Goal: Task Accomplishment & Management: Manage account settings

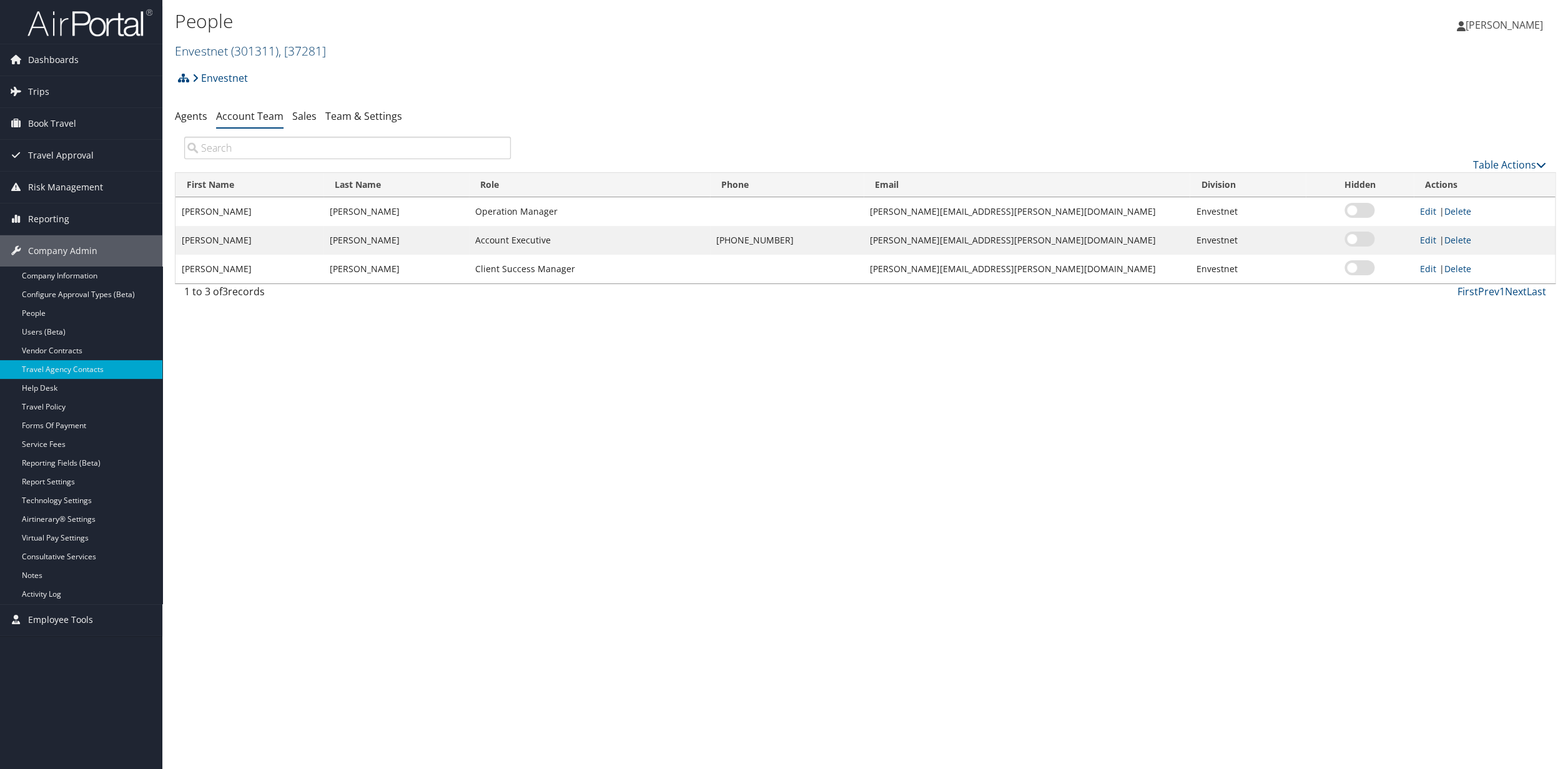
click at [322, 49] on span ", [ 37281 ]" at bounding box center [302, 50] width 47 height 17
click at [227, 81] on input "search" at bounding box center [258, 74] width 165 height 24
type input "indorama"
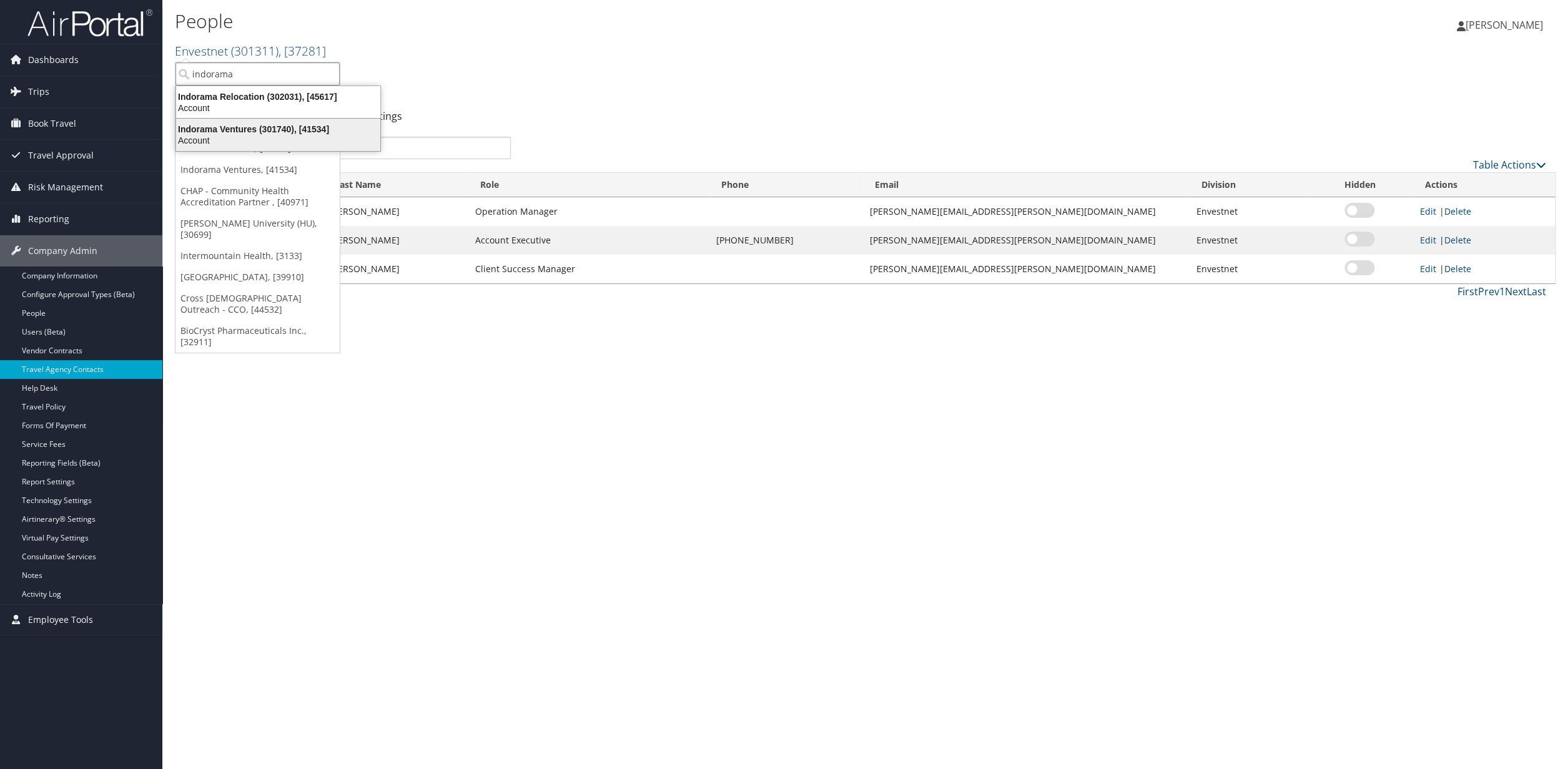
click at [237, 133] on div "Indorama Ventures (301740), [41534]" at bounding box center [278, 128] width 220 height 11
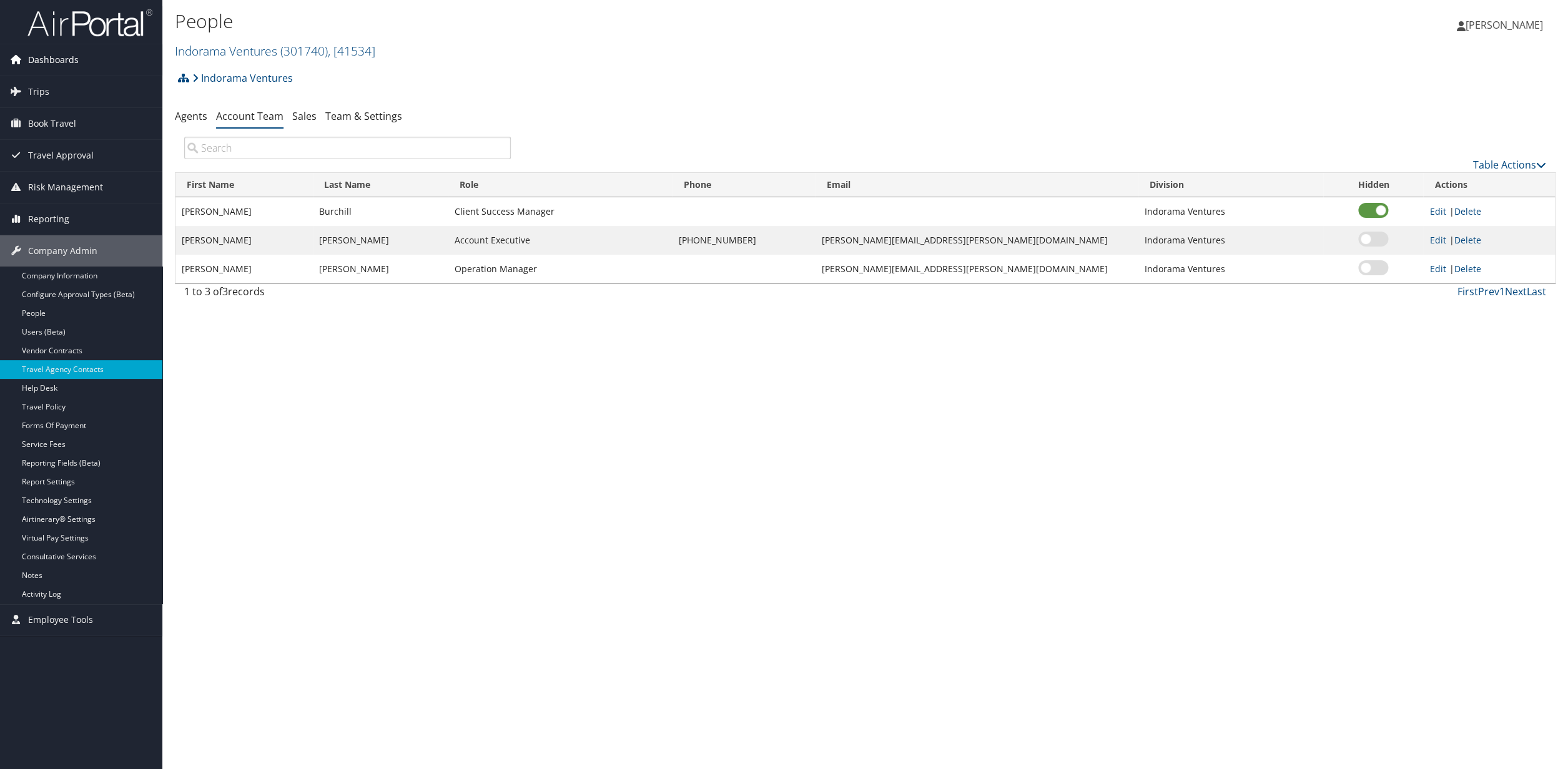
click at [51, 58] on span "Dashboards" at bounding box center [54, 60] width 51 height 31
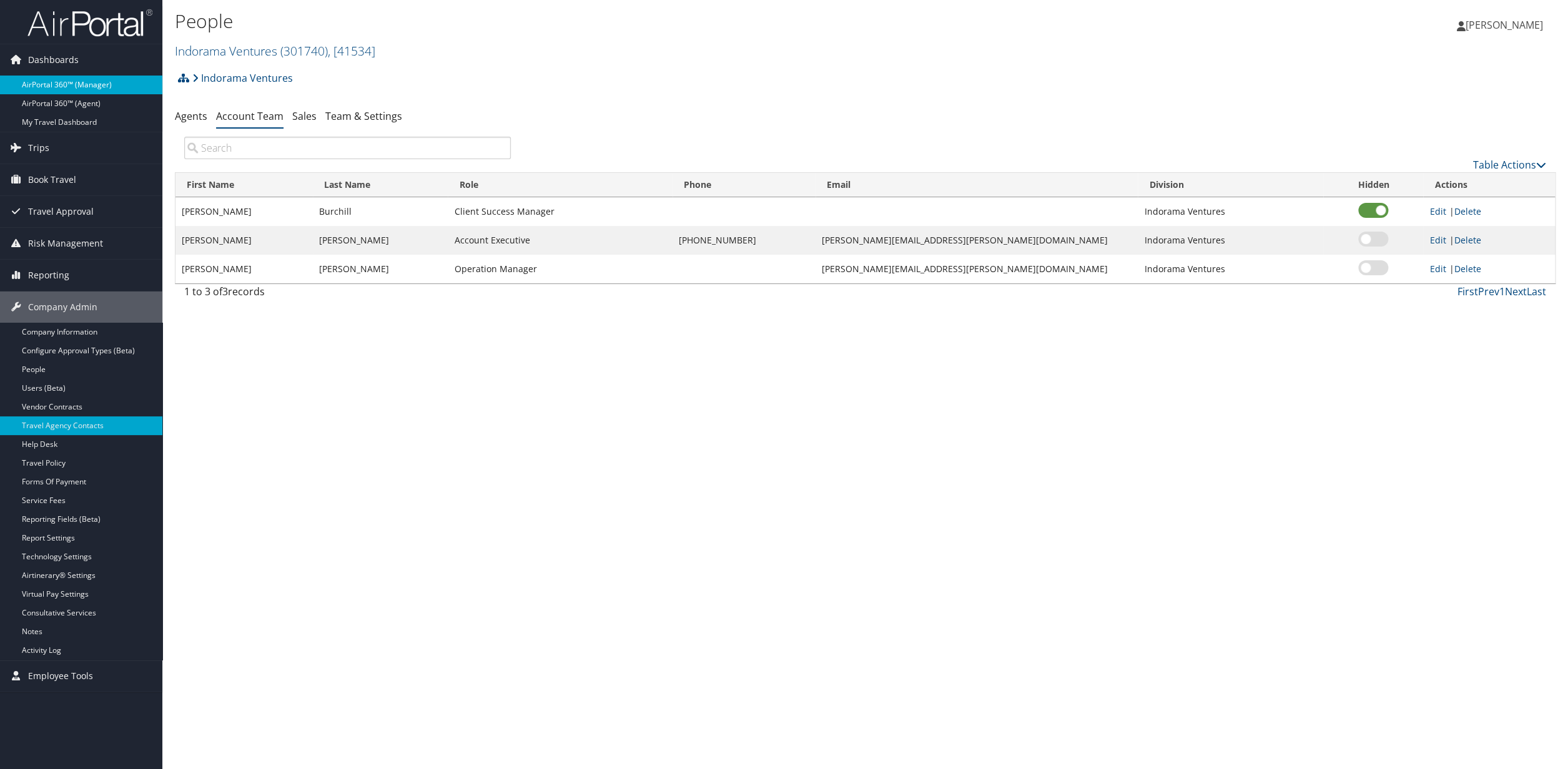
click at [48, 92] on link "AirPortal 360™ (Manager)" at bounding box center [81, 84] width 163 height 19
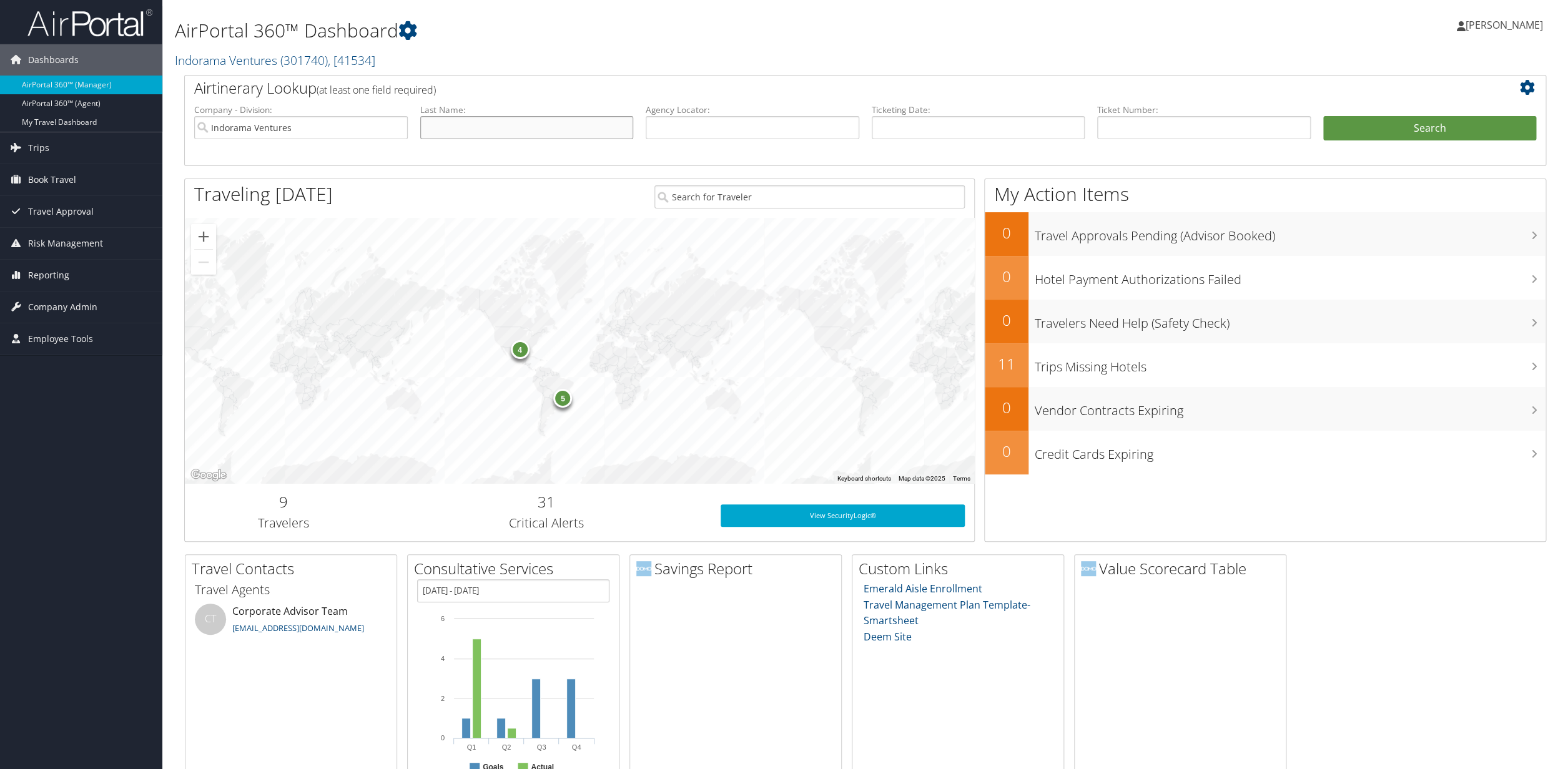
click at [540, 130] on input "text" at bounding box center [527, 128] width 214 height 24
click at [1424, 130] on button "Search" at bounding box center [1431, 128] width 214 height 24
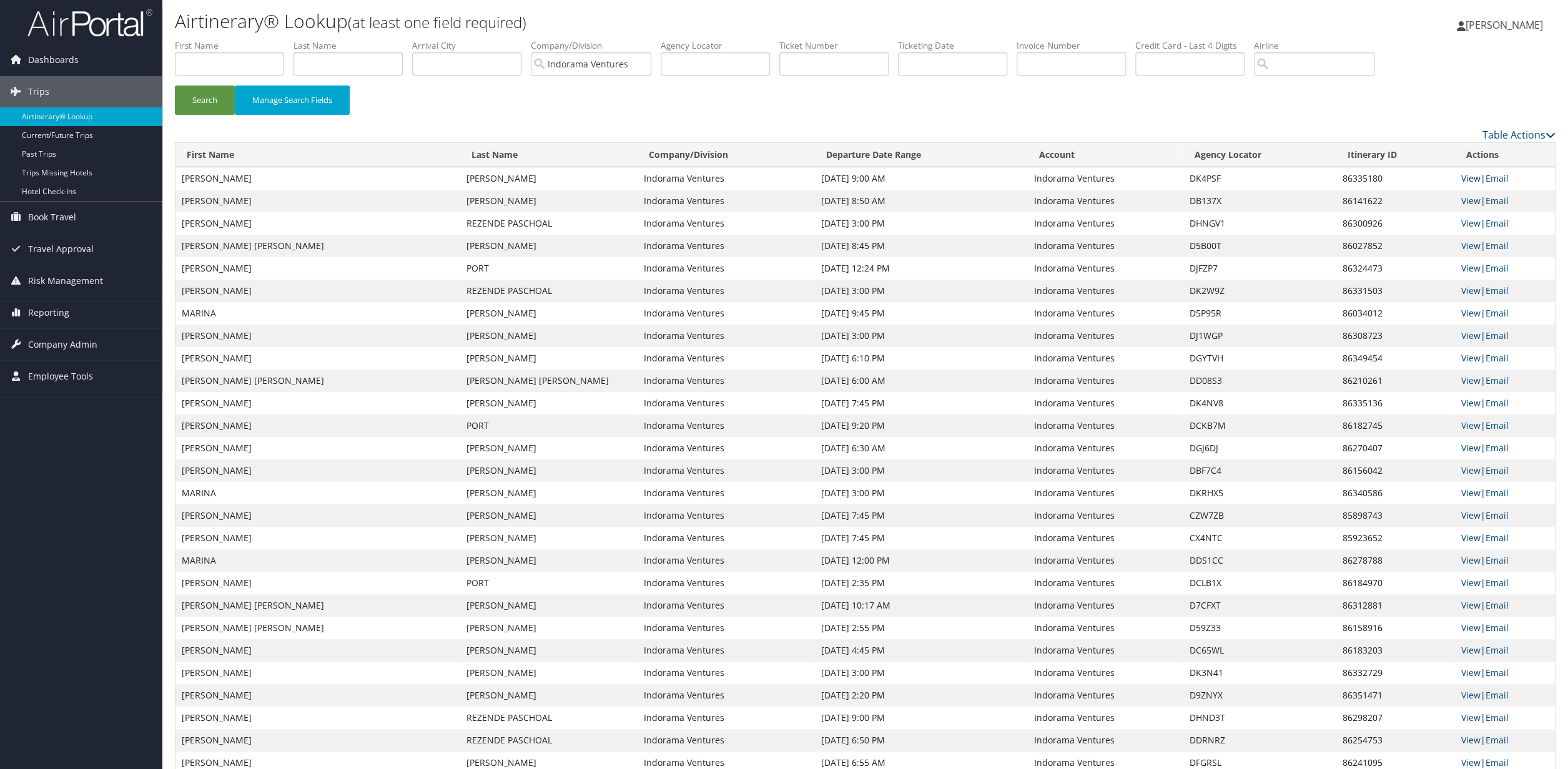
click at [1475, 180] on link "View" at bounding box center [1471, 178] width 20 height 12
click at [1468, 248] on link "View" at bounding box center [1471, 246] width 20 height 12
click at [61, 345] on span "Company Admin" at bounding box center [63, 345] width 70 height 31
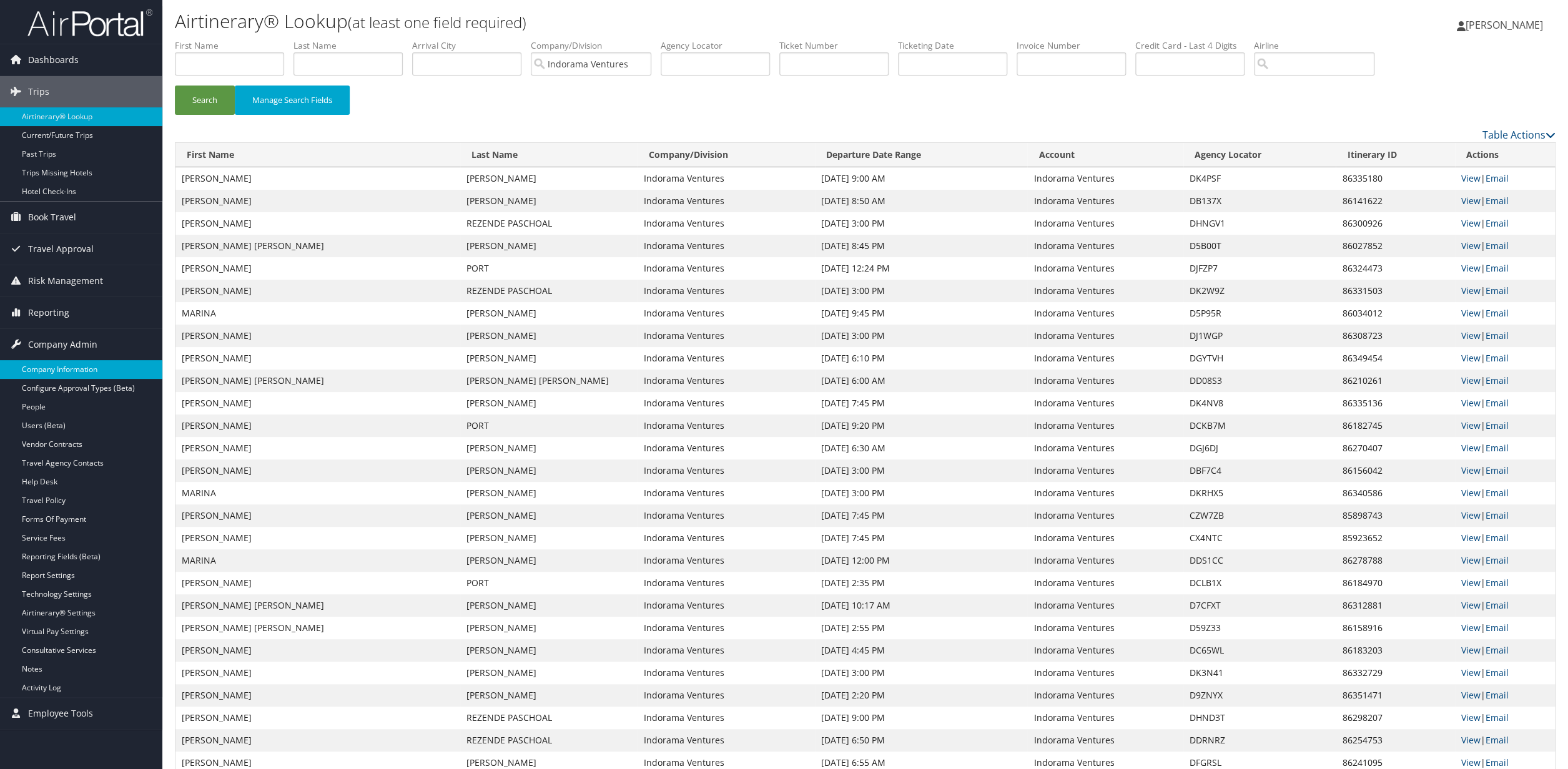
click at [58, 369] on link "Company Information" at bounding box center [81, 369] width 163 height 19
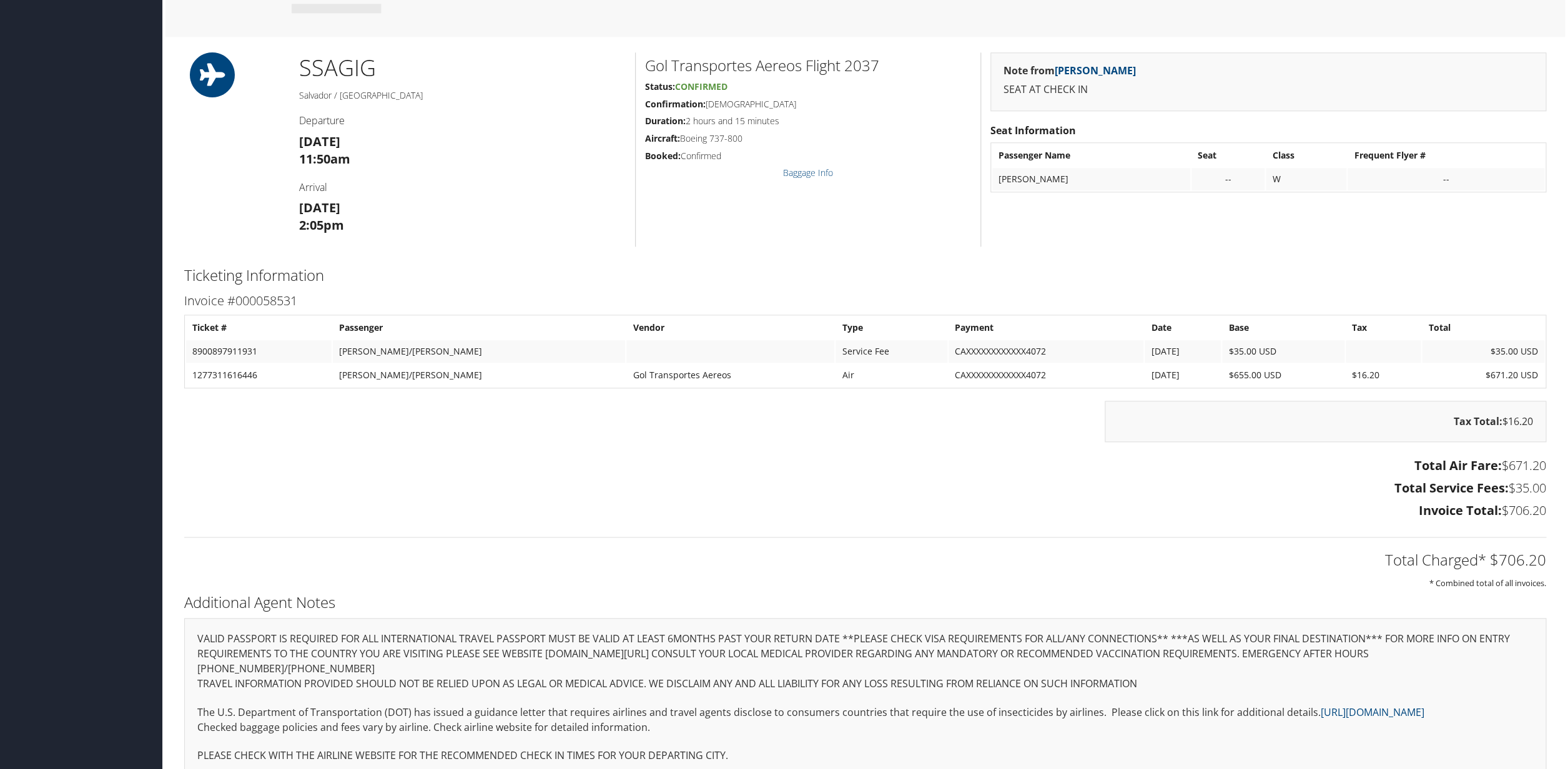
scroll to position [813, 0]
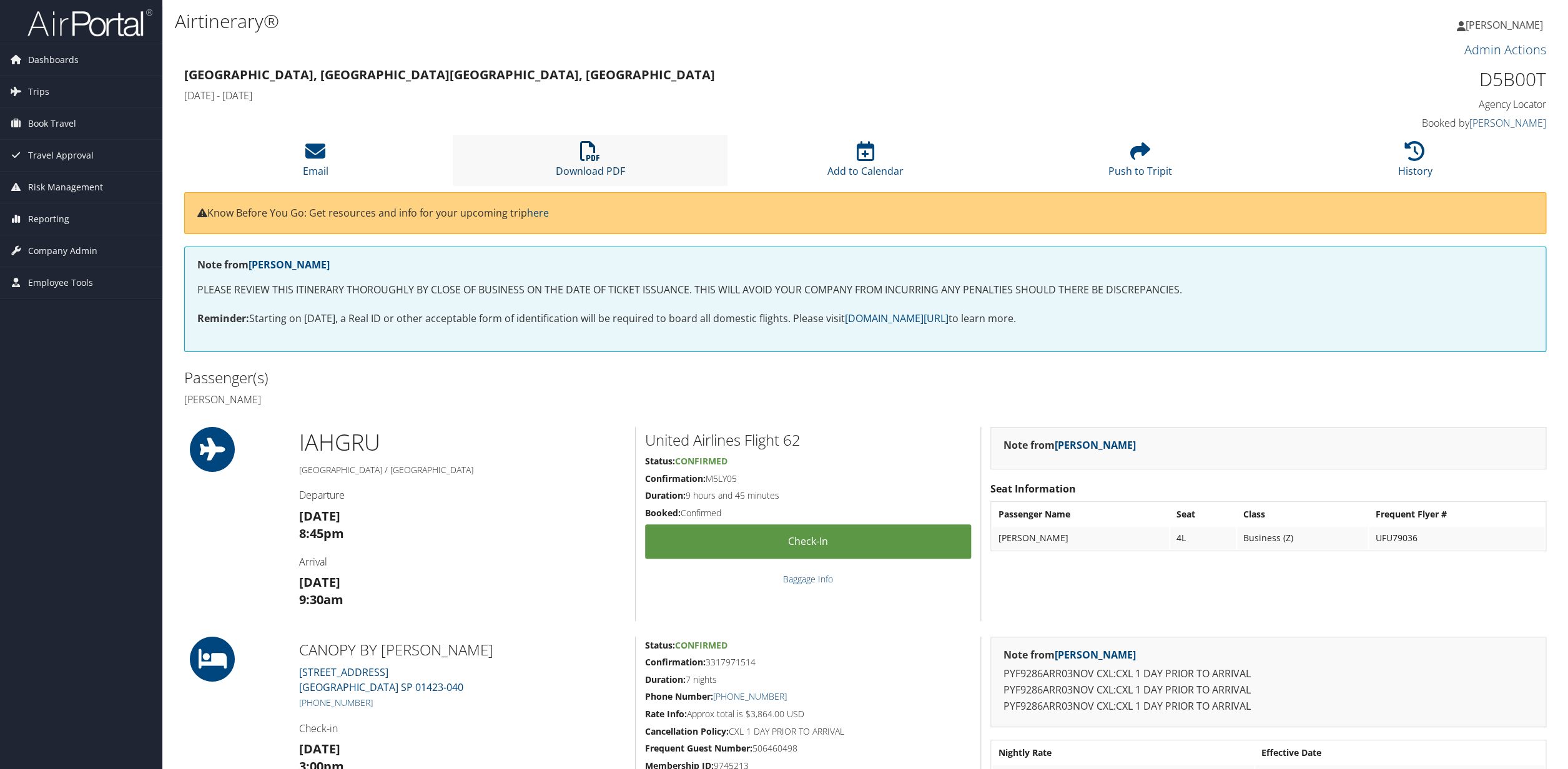
click at [593, 161] on icon at bounding box center [590, 151] width 20 height 20
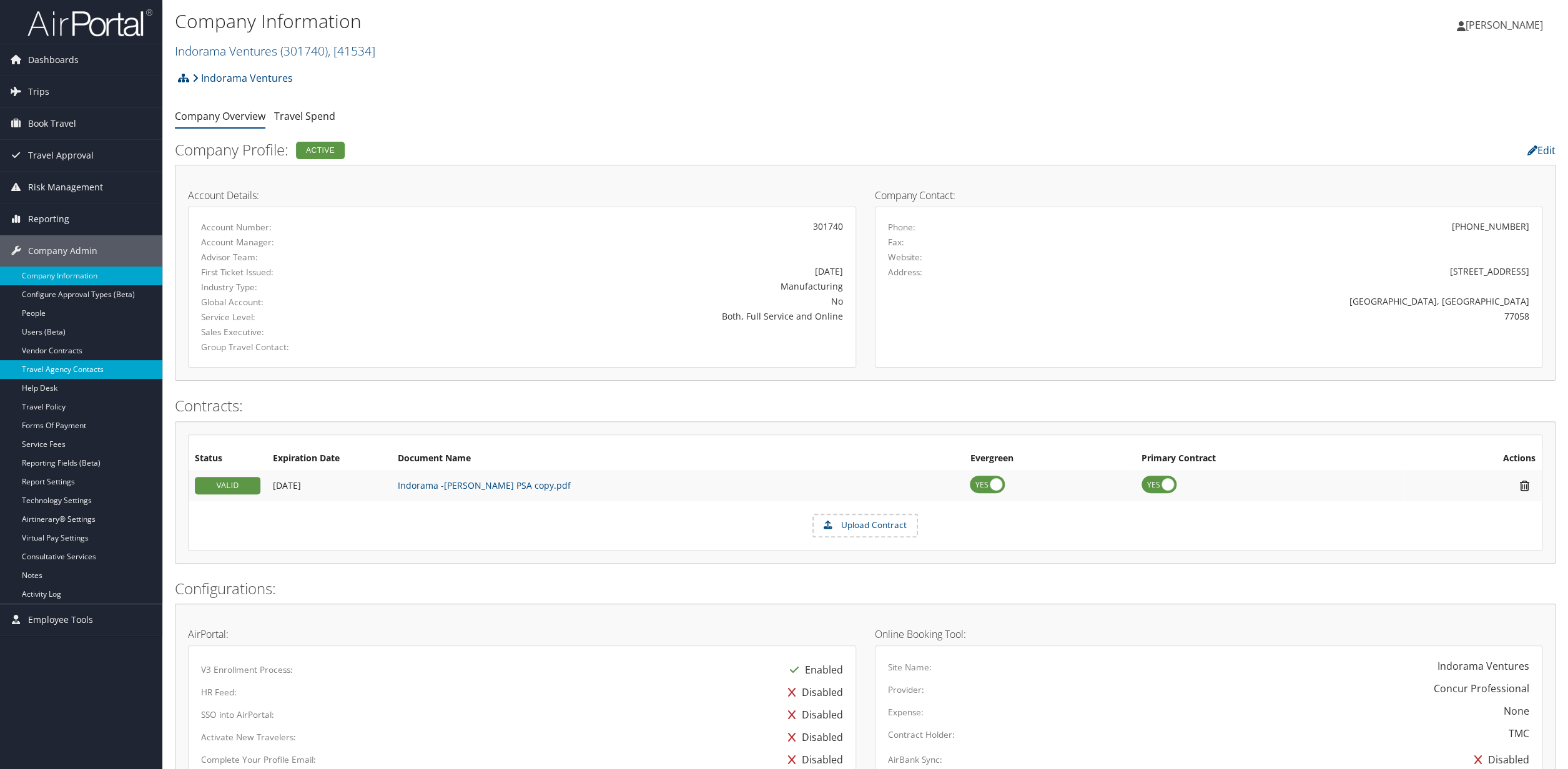
click at [53, 368] on link "Travel Agency Contacts" at bounding box center [81, 369] width 163 height 19
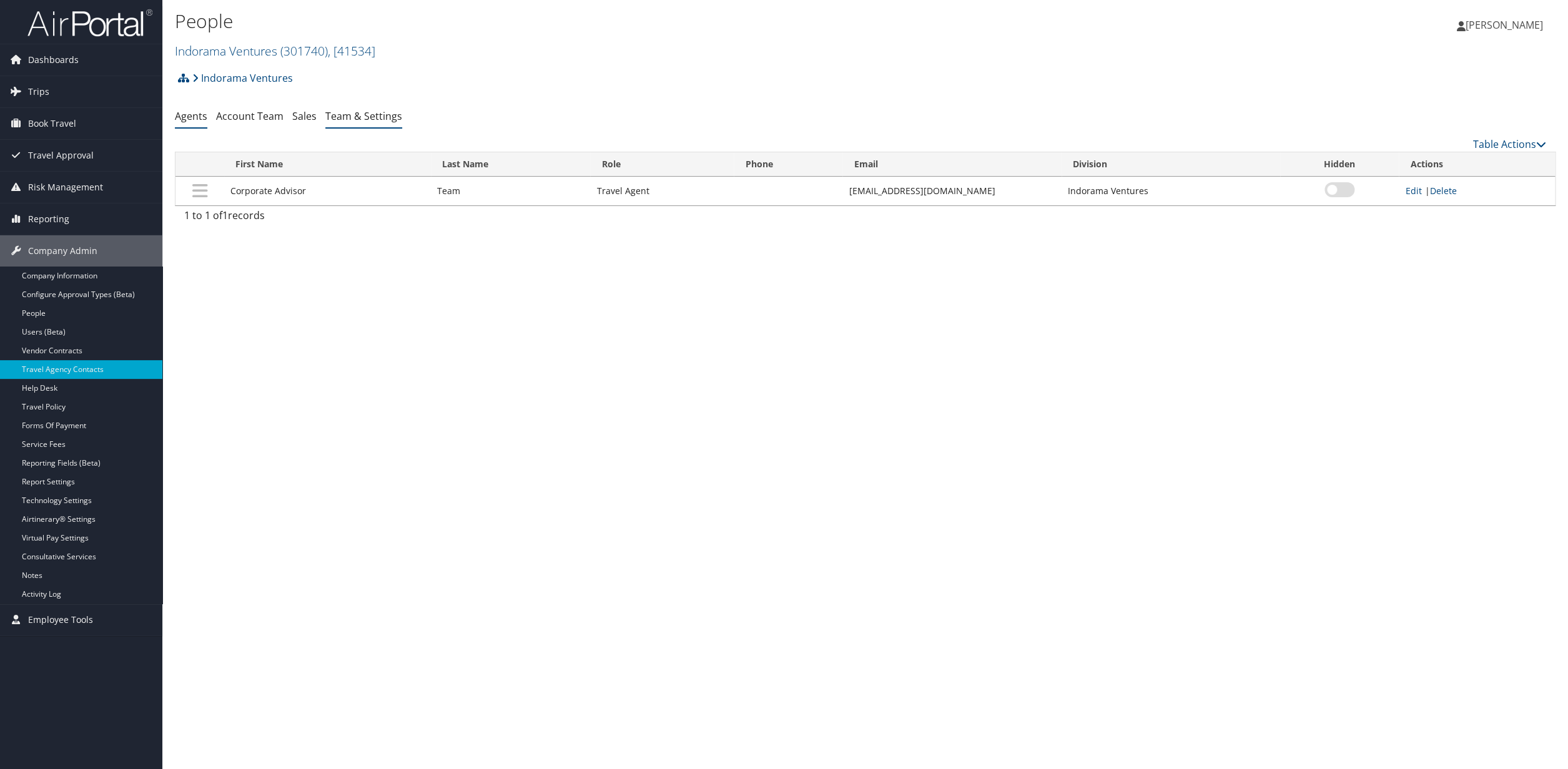
click at [363, 118] on link "Team & Settings" at bounding box center [364, 117] width 76 height 14
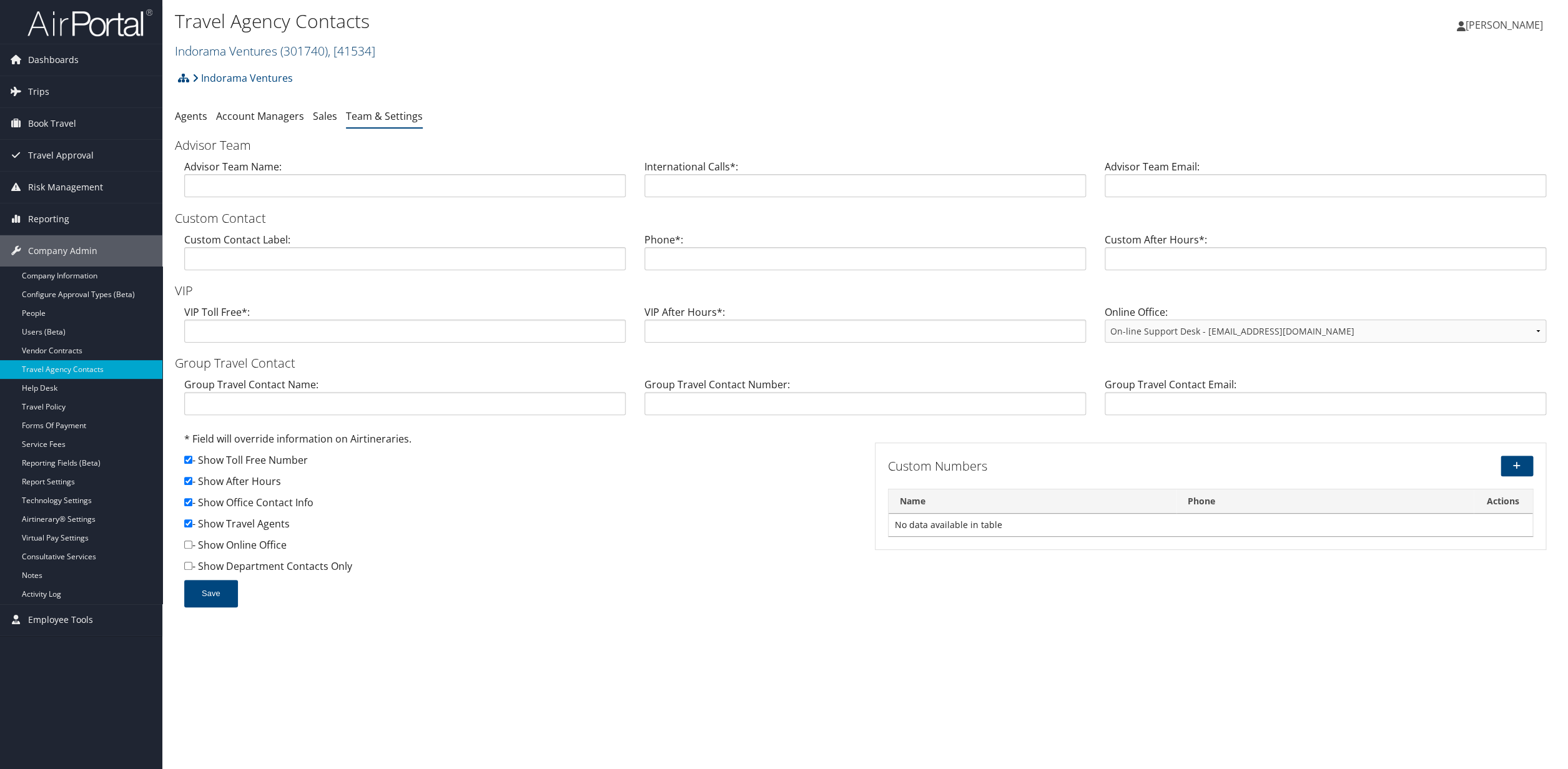
click at [360, 51] on span ", [ 41534 ]" at bounding box center [352, 50] width 47 height 17
click at [409, 302] on form "Advisor Team Advisor Team Name: International Calls*: Advisor Team Email: Custo…" at bounding box center [864, 378] width 1381 height 483
click at [278, 53] on link "Indorama Ventures ( 301740 ) , [ 41534 ]" at bounding box center [274, 50] width 201 height 17
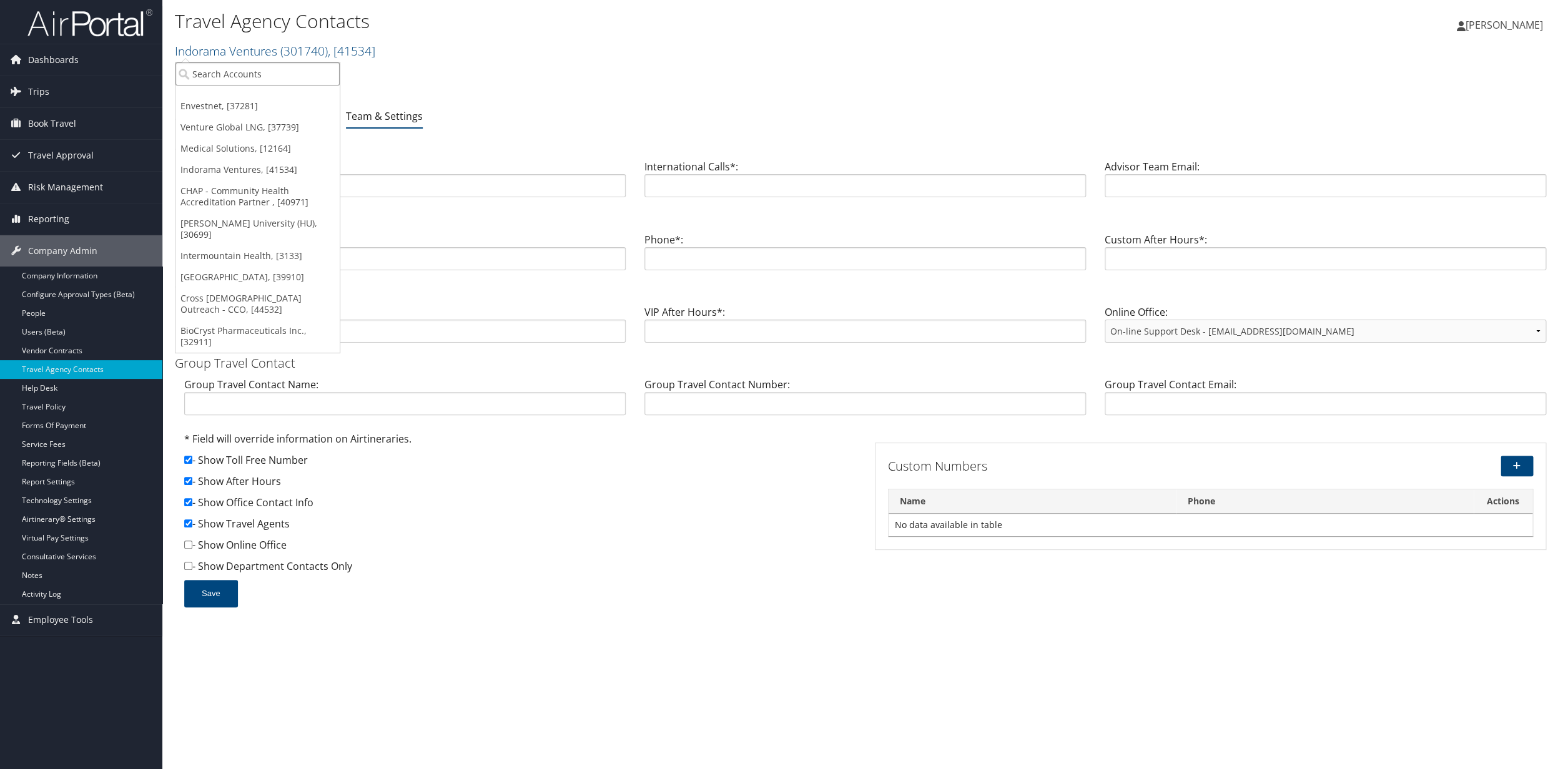
click at [238, 80] on input "search" at bounding box center [258, 74] width 165 height 24
type input "Intermountain heal"
click at [260, 104] on div "Account" at bounding box center [276, 108] width 217 height 11
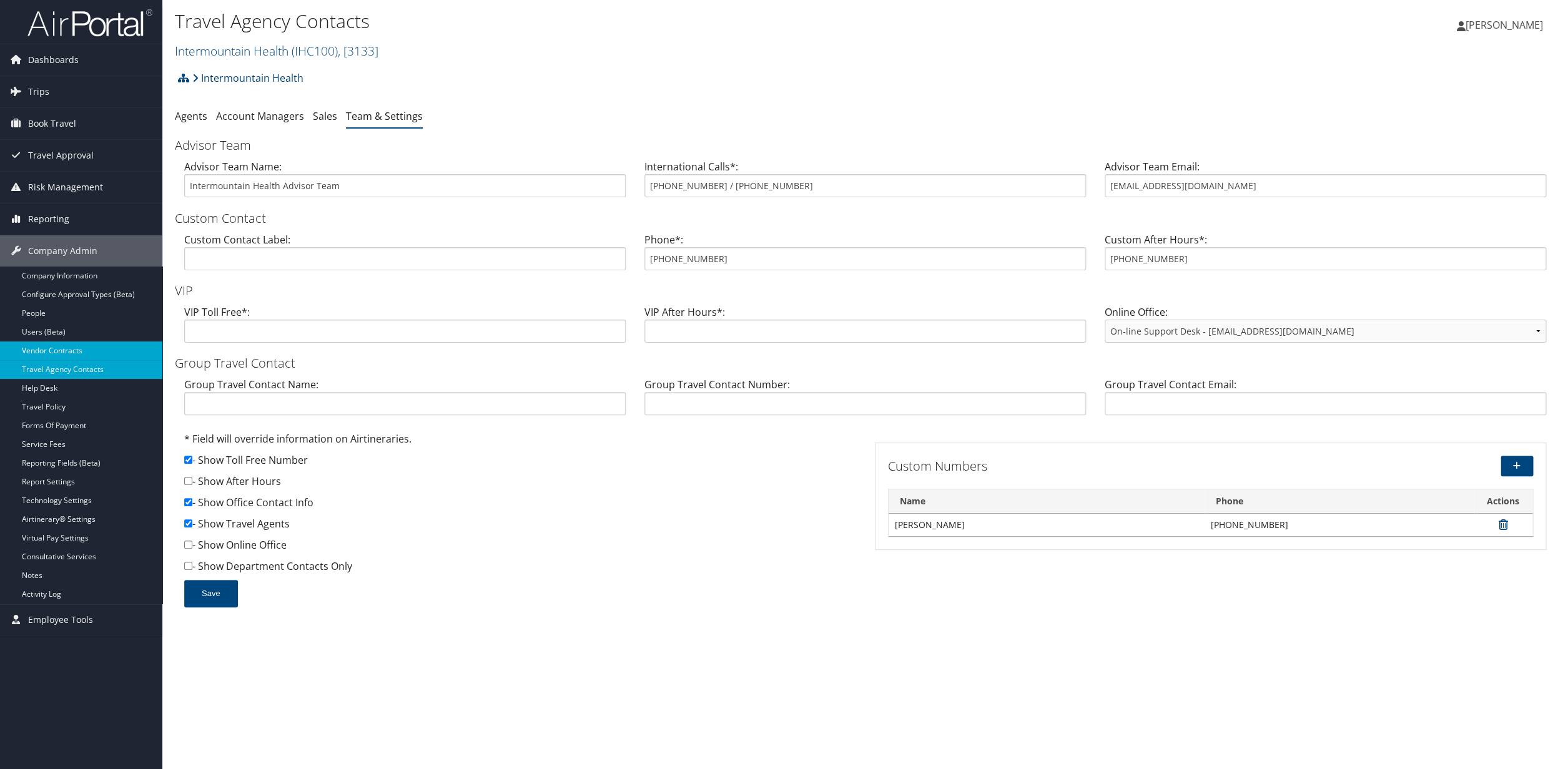
click at [46, 351] on link "Vendor Contracts" at bounding box center [81, 351] width 163 height 19
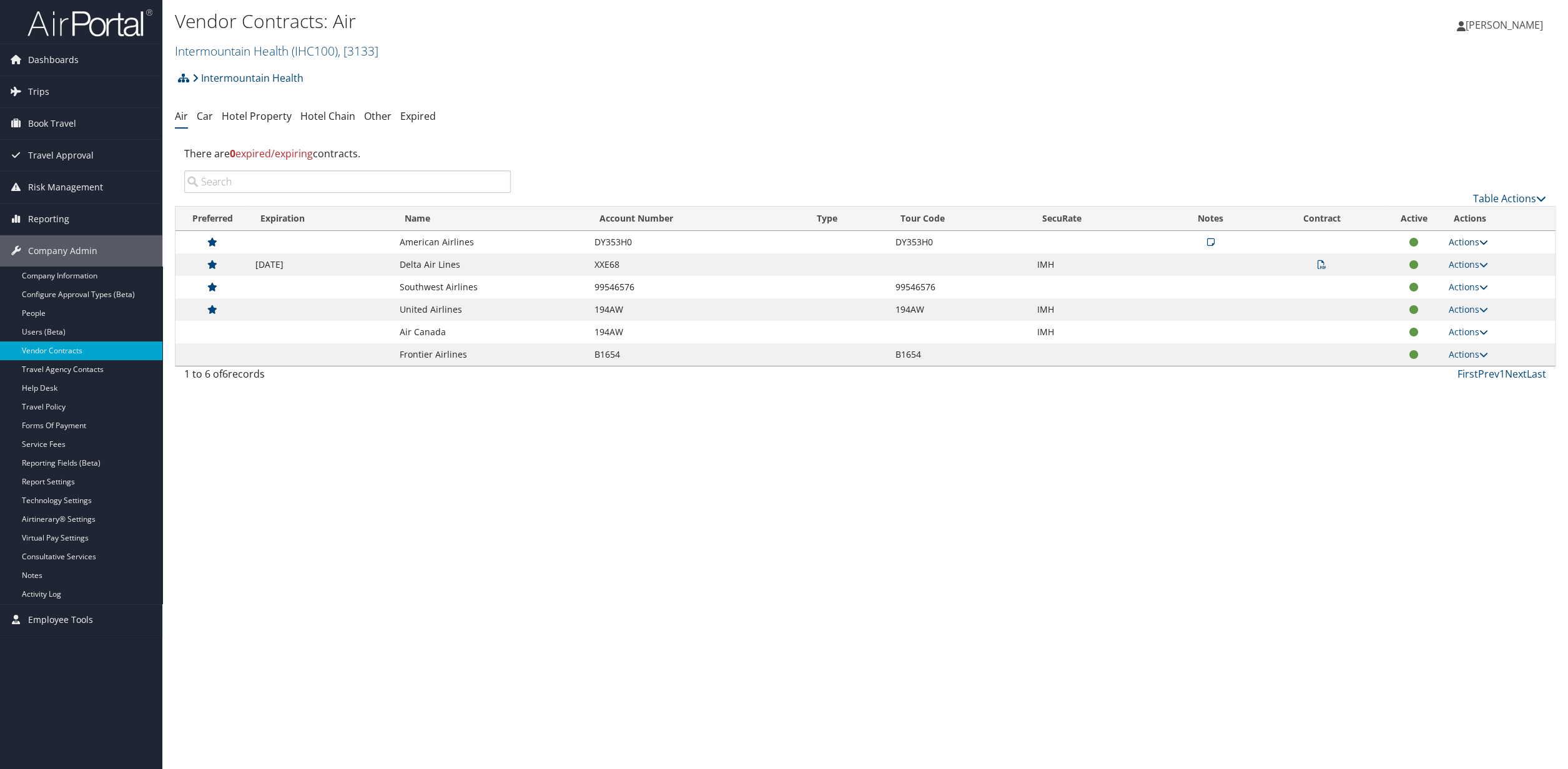
click at [1471, 242] on link "Actions" at bounding box center [1469, 242] width 39 height 12
click at [1434, 306] on link "Edit Contract" at bounding box center [1444, 305] width 83 height 22
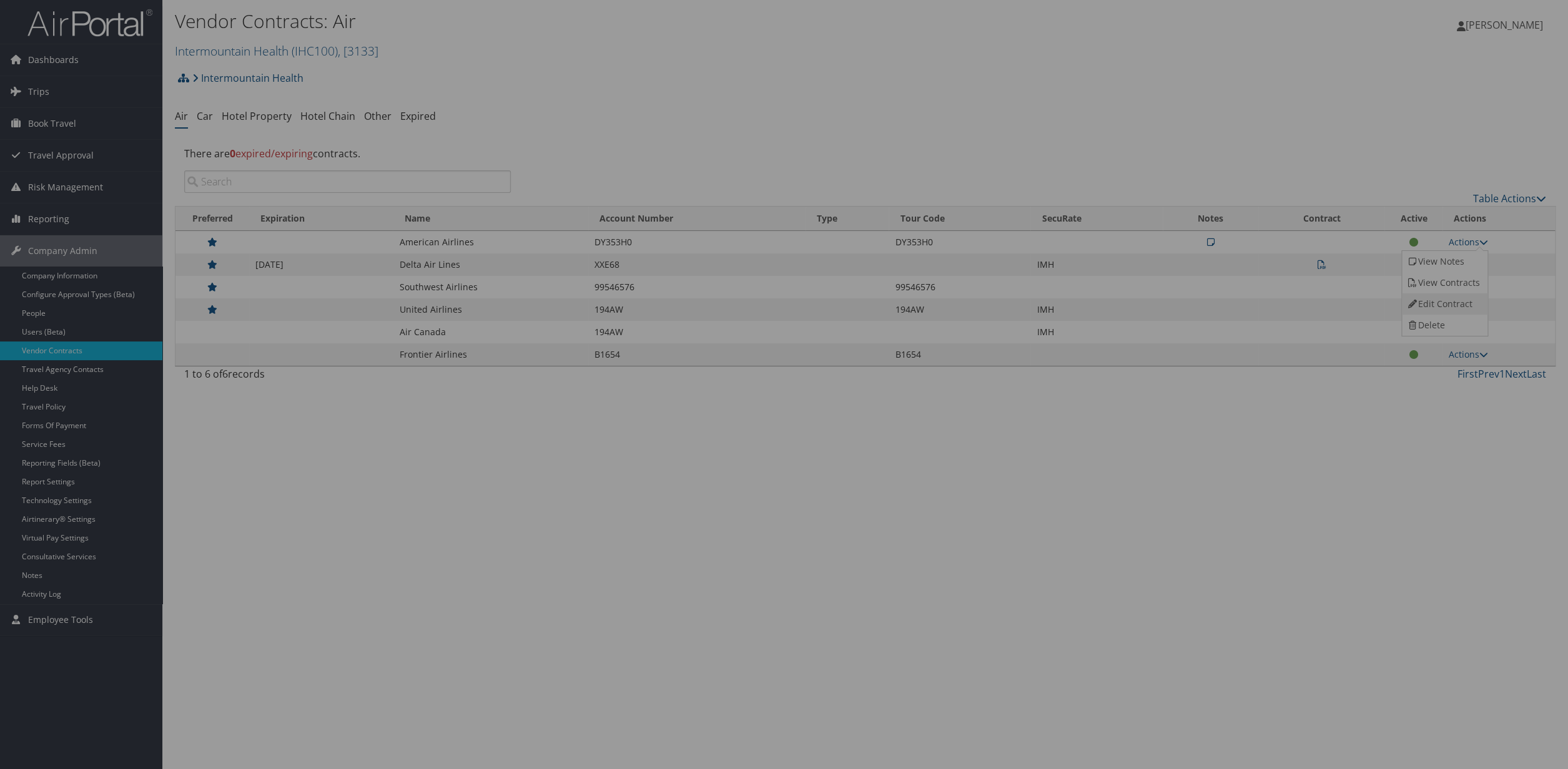
select select "[object Object]"
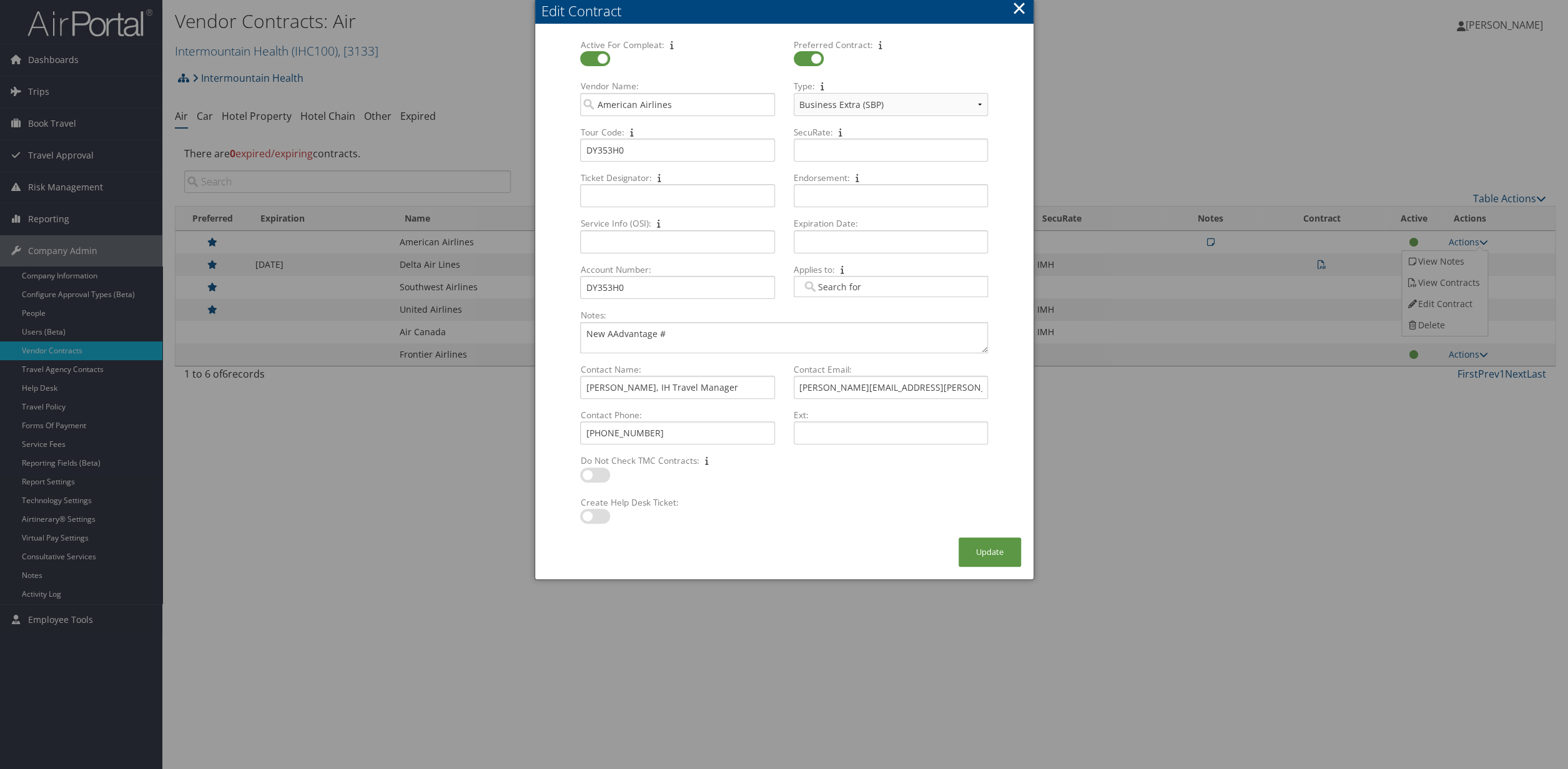
click at [1024, 12] on button "×" at bounding box center [1019, 8] width 15 height 24
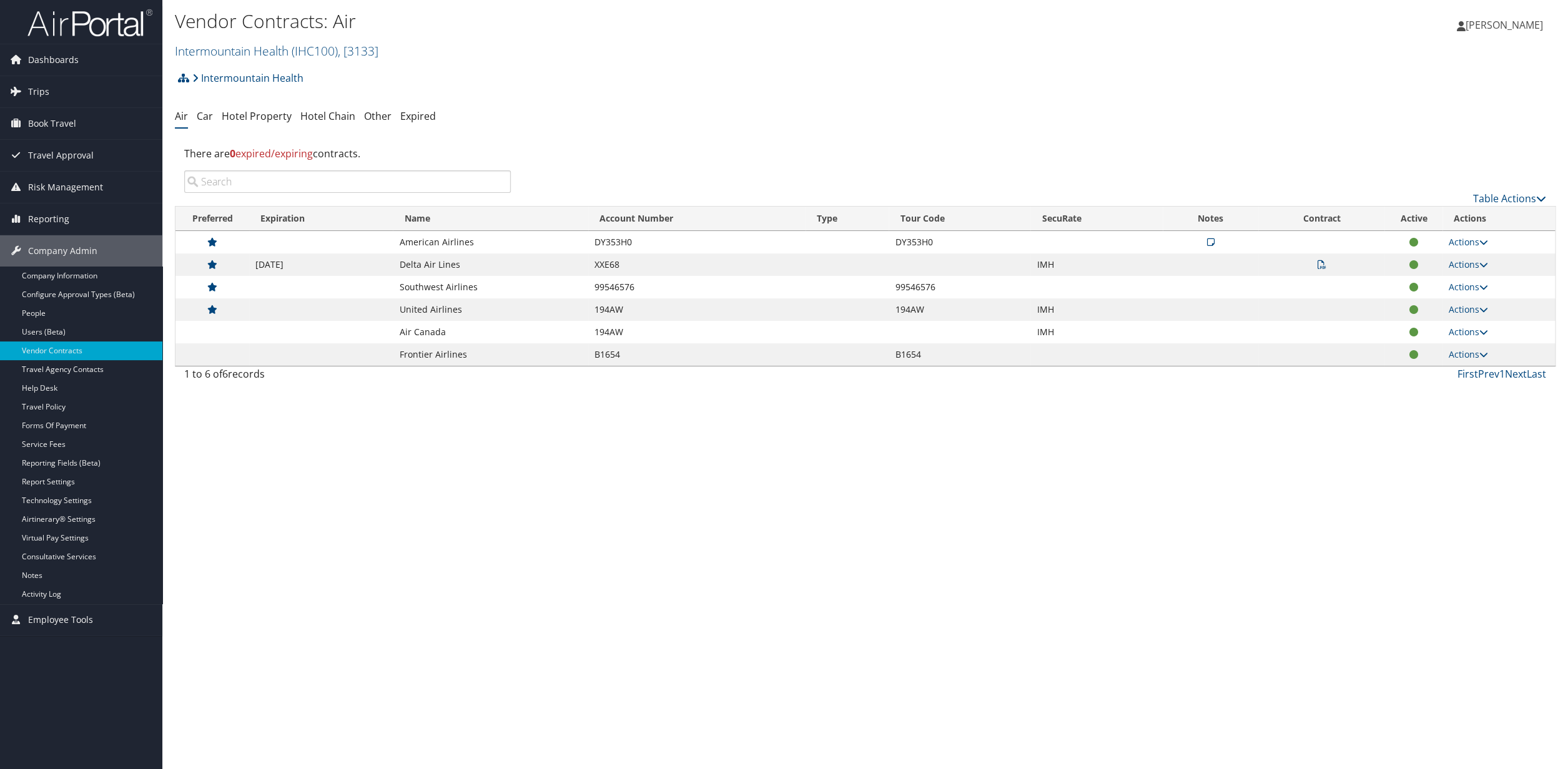
click at [1322, 268] on icon at bounding box center [1321, 264] width 9 height 9
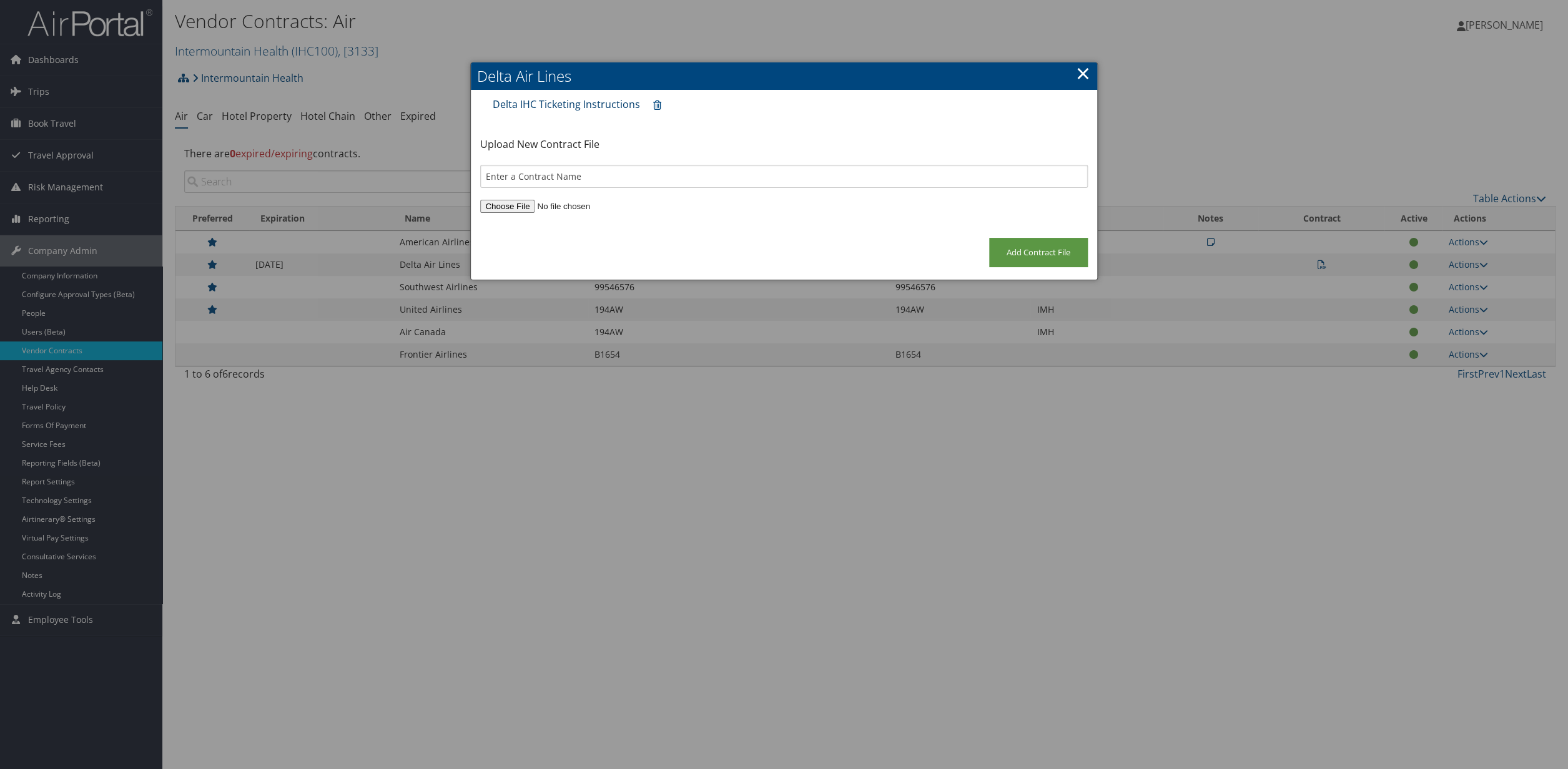
click at [586, 106] on link "Delta IHC Ticketing Instructions" at bounding box center [566, 104] width 147 height 14
click at [1083, 76] on link "×" at bounding box center [1083, 72] width 15 height 24
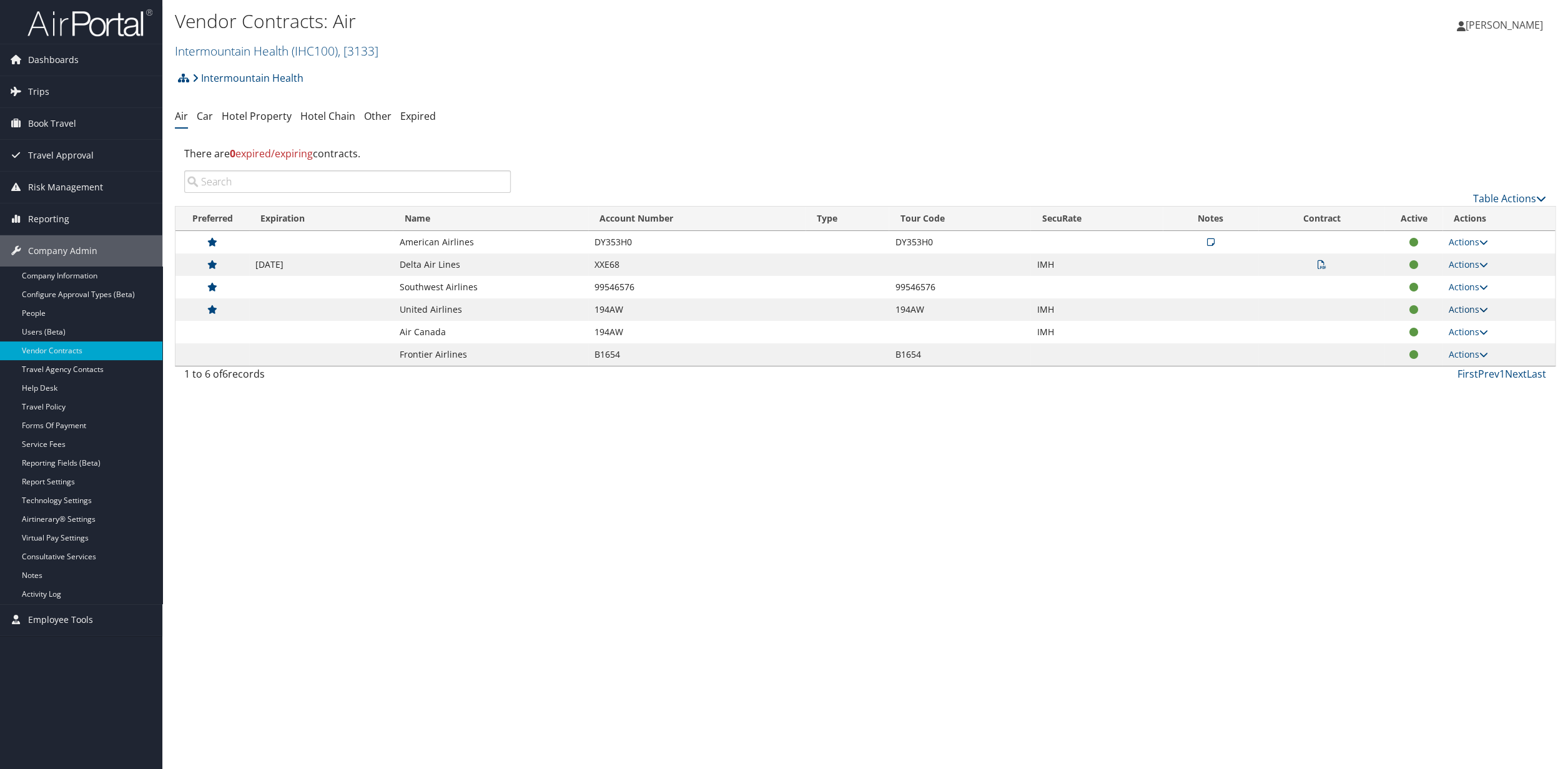
click at [1468, 308] on link "Actions" at bounding box center [1469, 310] width 39 height 12
click at [1438, 356] on link "Edit Contract" at bounding box center [1444, 351] width 83 height 22
select select "[object Object]"
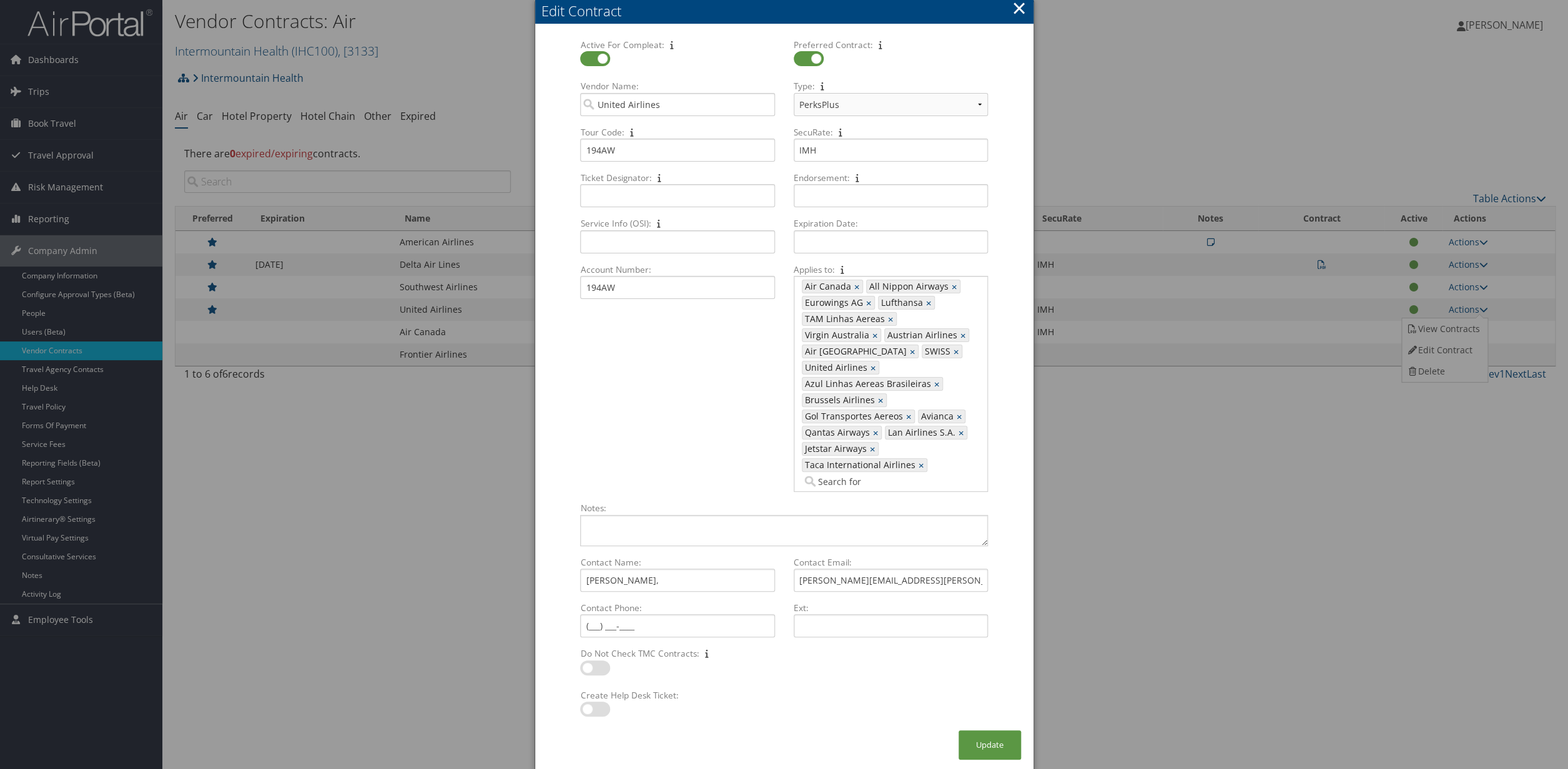
click at [1022, 10] on button "×" at bounding box center [1019, 8] width 15 height 24
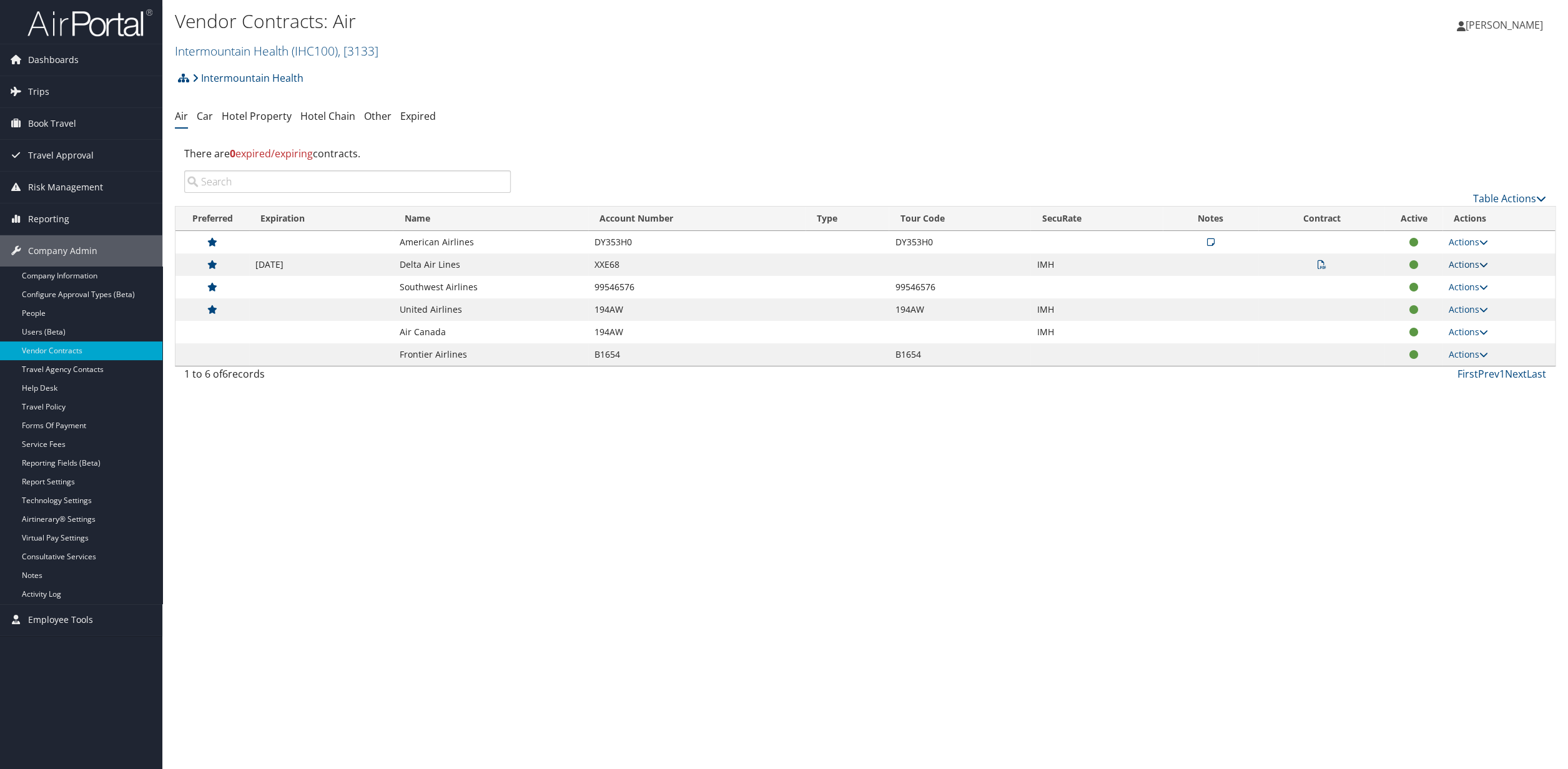
click at [1476, 267] on link "Actions" at bounding box center [1469, 264] width 39 height 12
click at [1442, 305] on link "Edit Contract" at bounding box center [1444, 306] width 83 height 22
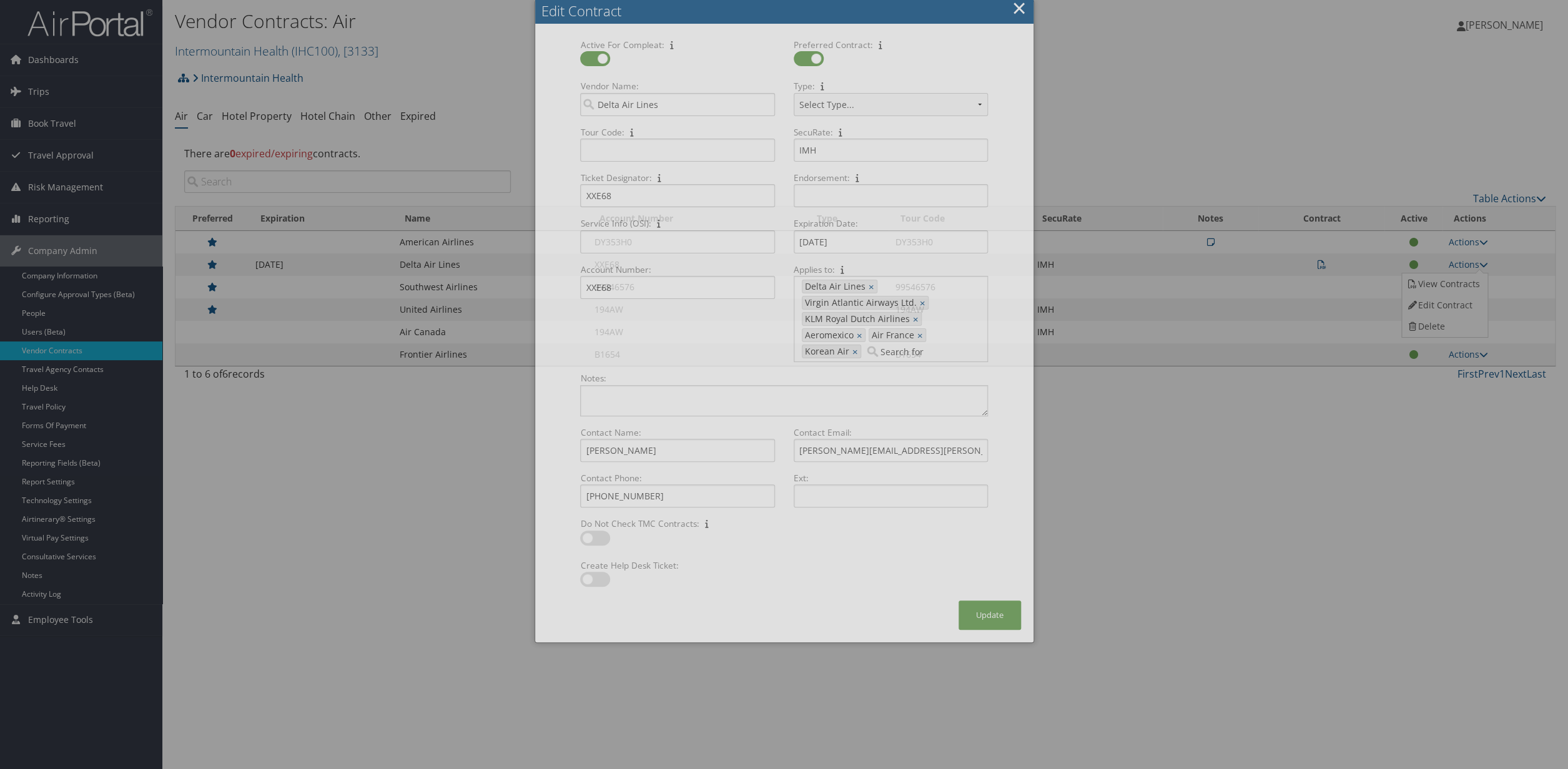
select select "[object Object]"
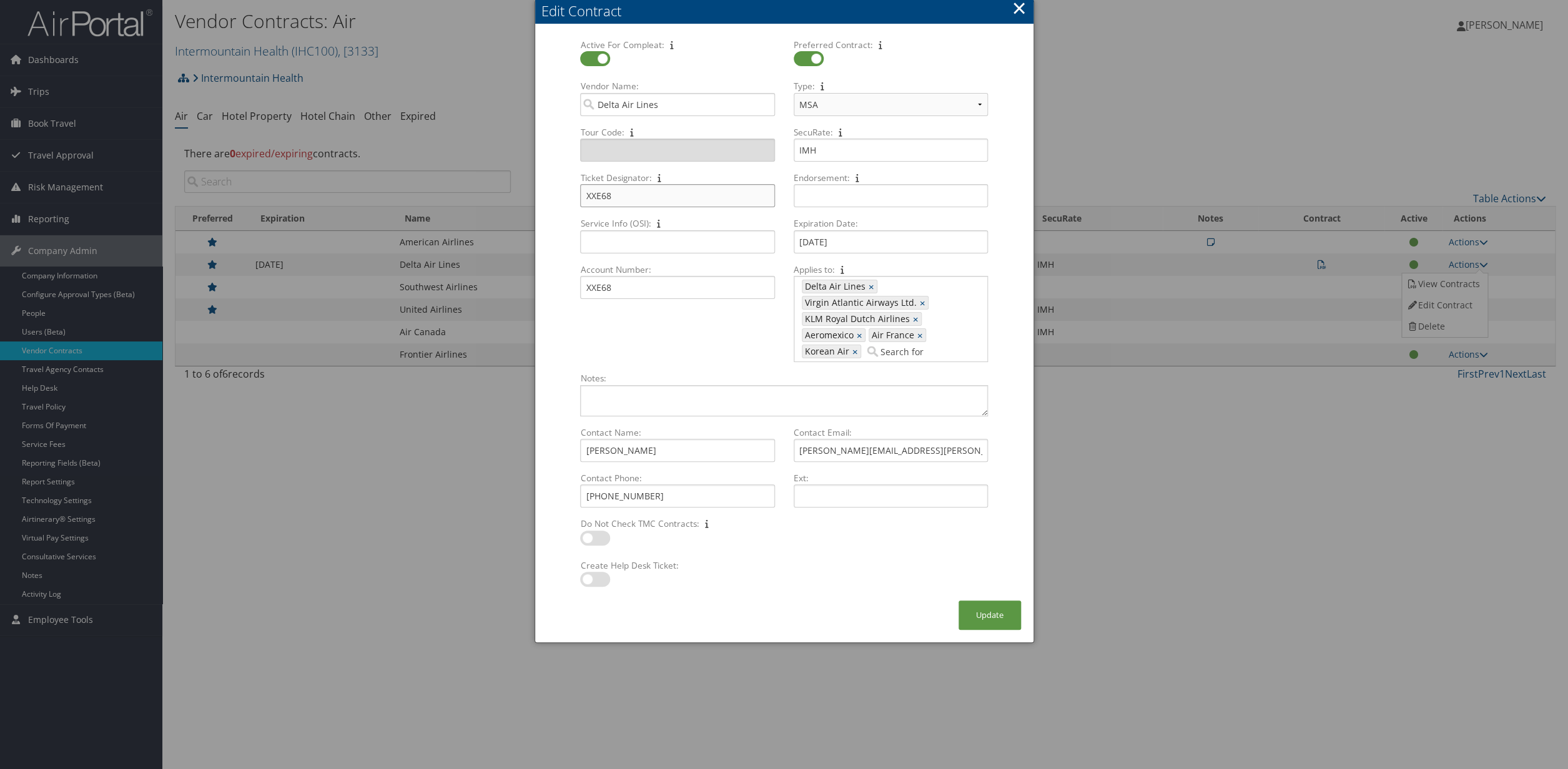
drag, startPoint x: 616, startPoint y: 199, endPoint x: 583, endPoint y: 201, distance: 33.1
click at [583, 201] on input "XXE68" at bounding box center [677, 196] width 194 height 24
drag, startPoint x: 910, startPoint y: 453, endPoint x: 775, endPoint y: 451, distance: 135.0
click at [794, 451] on input "[PERSON_NAME][EMAIL_ADDRESS][PERSON_NAME][DOMAIN_NAME]" at bounding box center [891, 451] width 194 height 24
drag, startPoint x: 660, startPoint y: 494, endPoint x: 578, endPoint y: 494, distance: 82.0
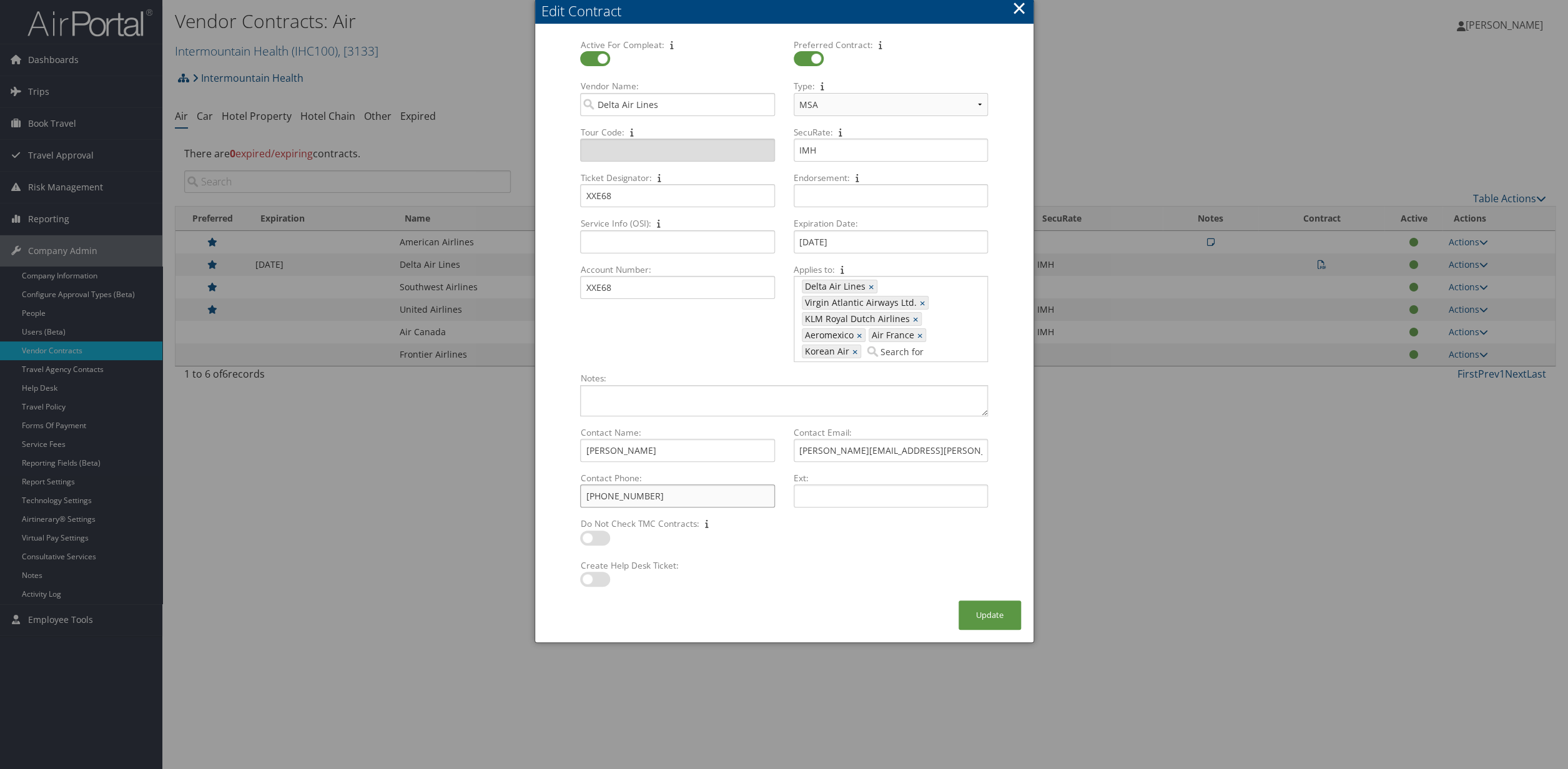
click at [580, 494] on input "[PHONE_NUMBER]" at bounding box center [677, 497] width 194 height 24
